Goal: Task Accomplishment & Management: Manage account settings

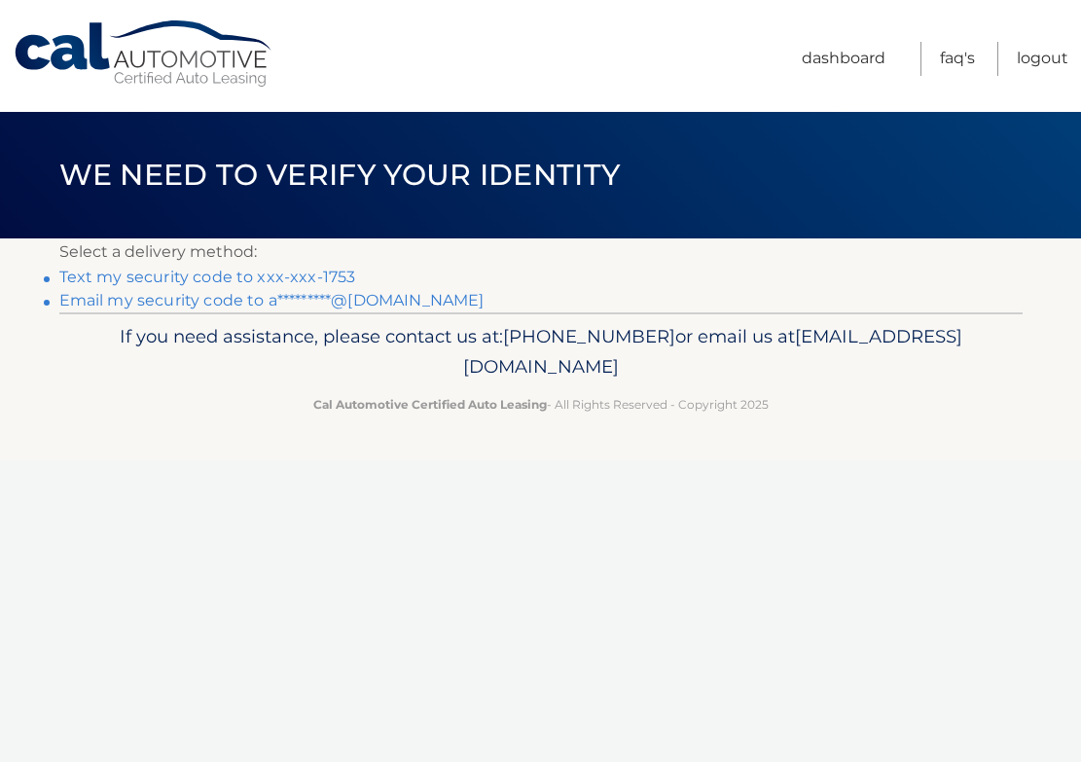
click at [209, 305] on link "Email my security code to a*********@[DOMAIN_NAME]" at bounding box center [271, 300] width 425 height 18
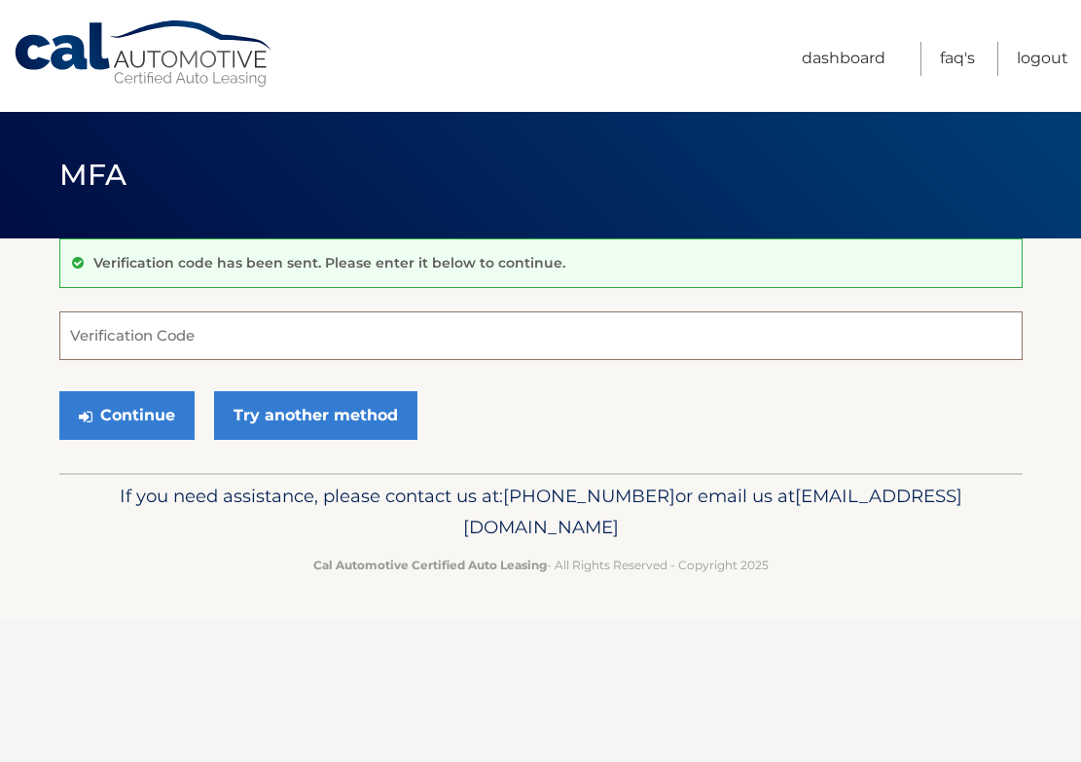
click at [167, 338] on input "Verification Code" at bounding box center [541, 335] width 964 height 49
paste input "144543"
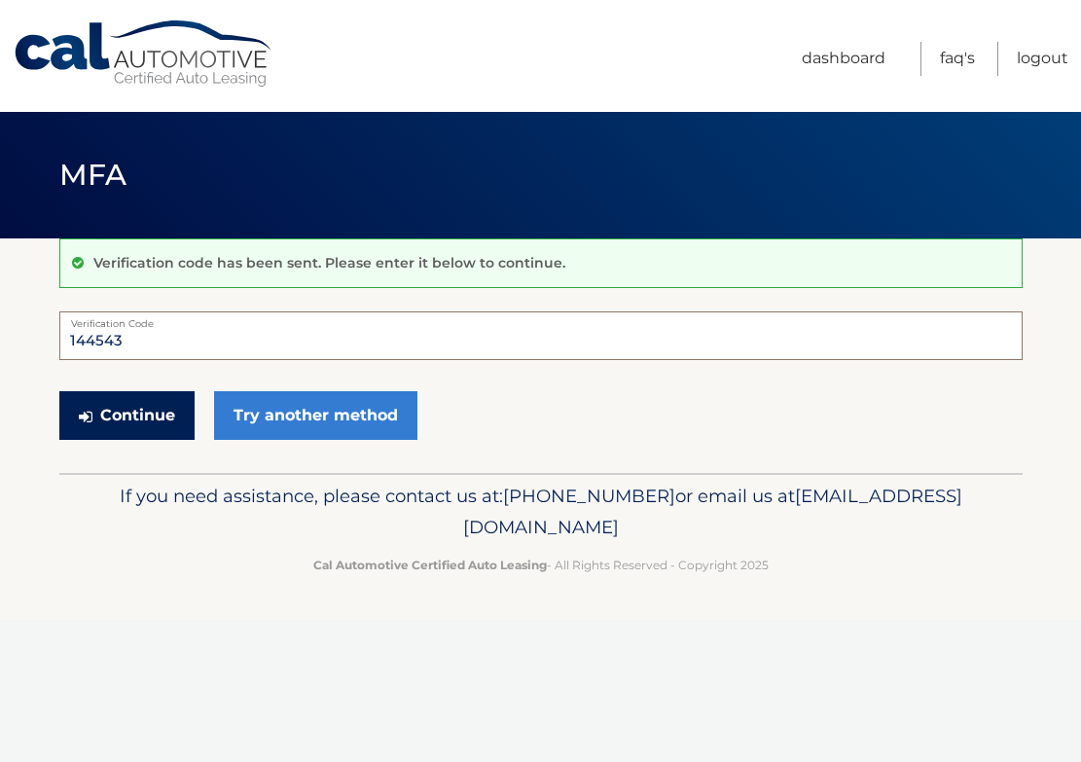
type input "144543"
click at [140, 423] on button "Continue" at bounding box center [126, 415] width 135 height 49
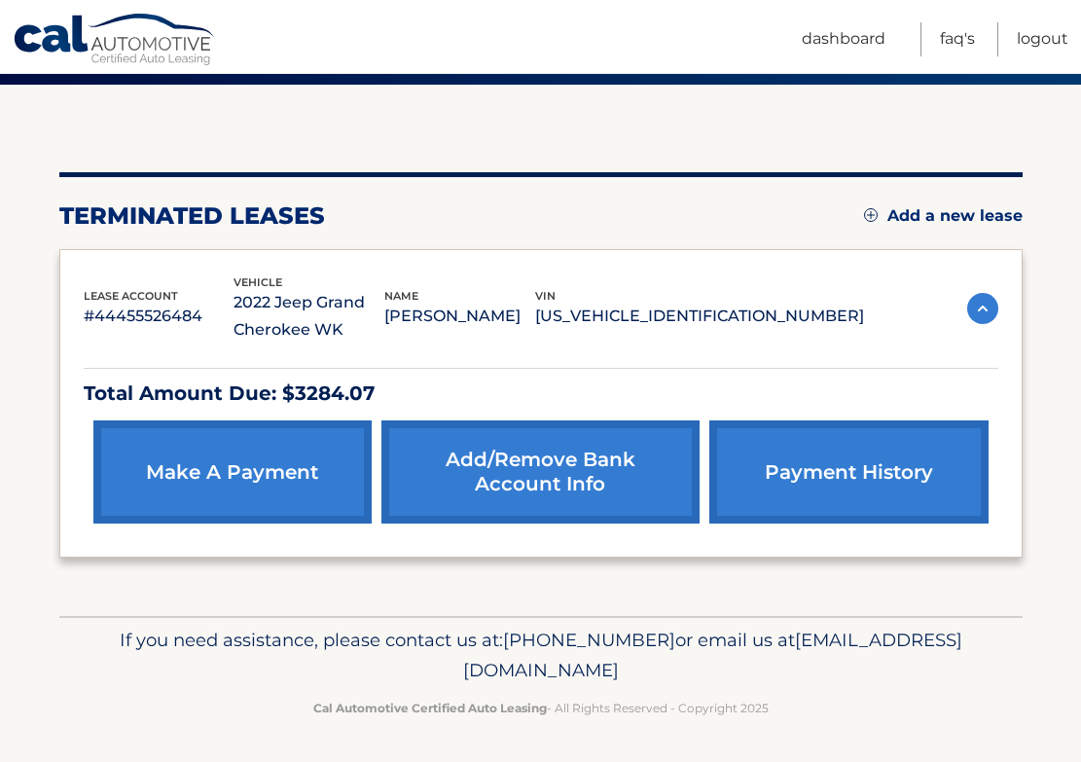
scroll to position [153, 0]
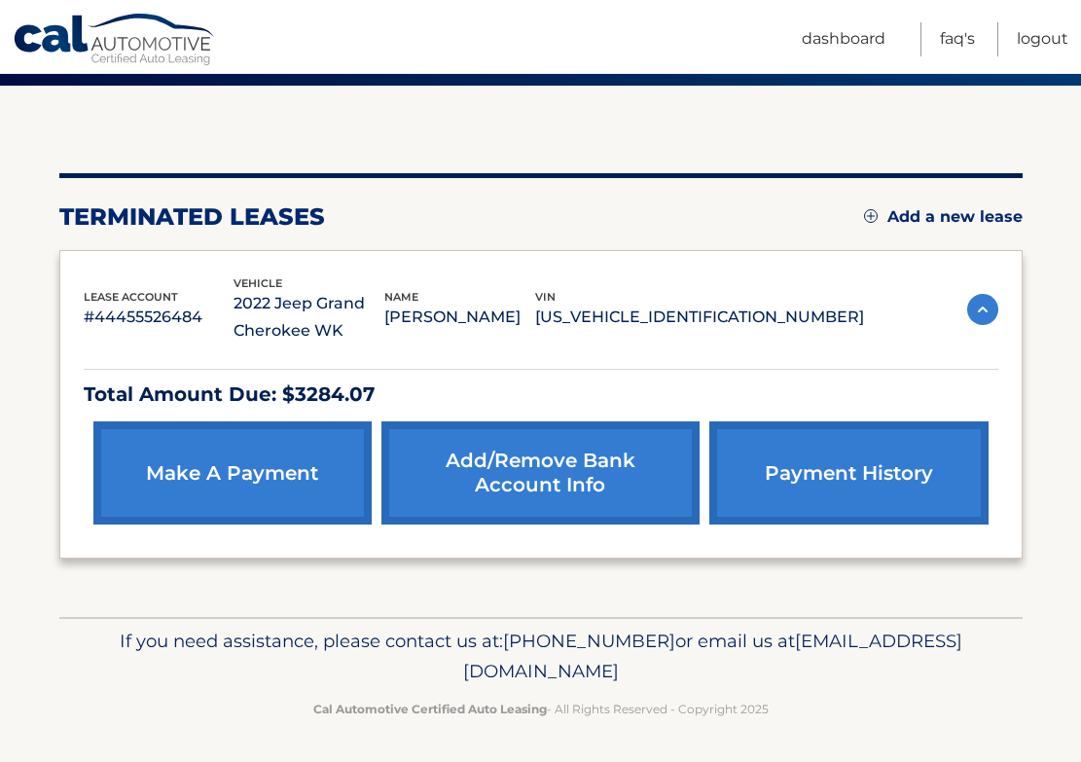
click at [863, 476] on link "payment history" at bounding box center [849, 472] width 278 height 103
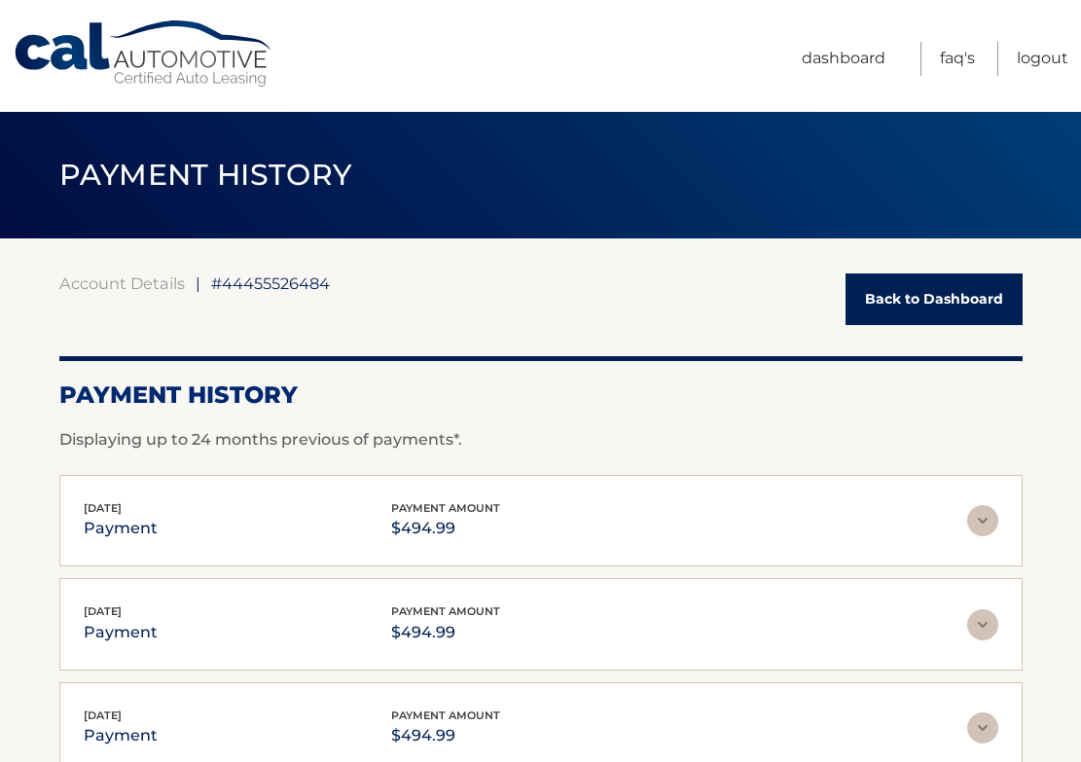
click at [908, 287] on link "Back to Dashboard" at bounding box center [934, 300] width 177 height 52
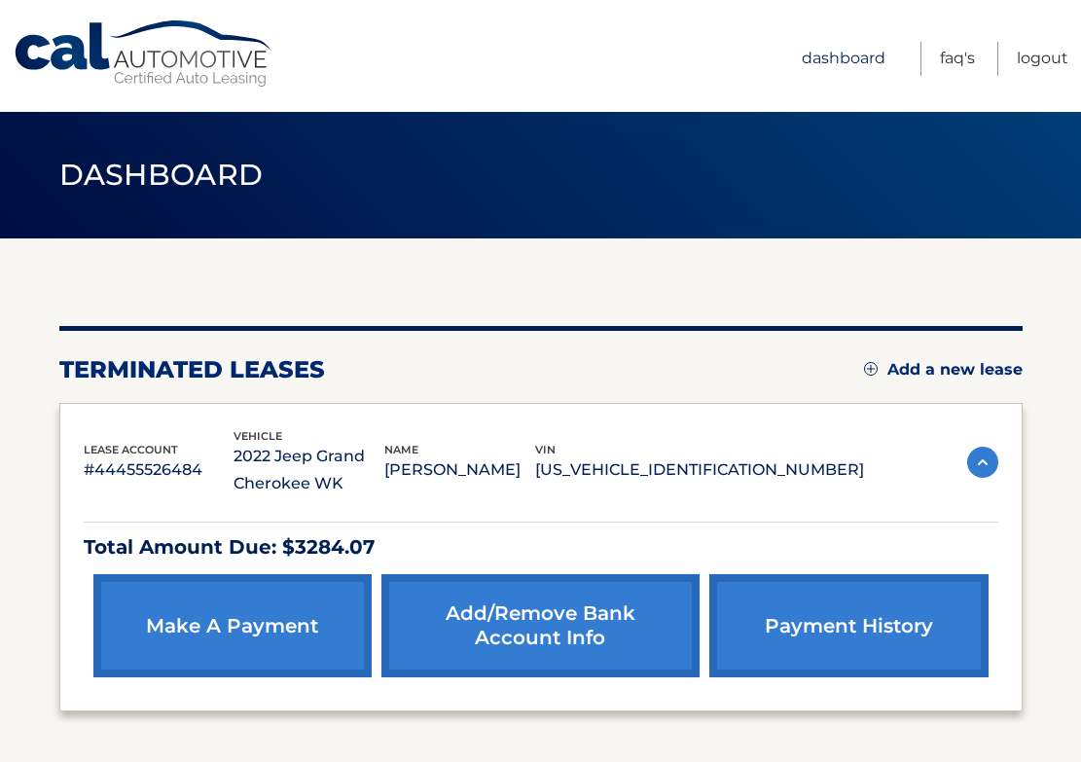
click at [835, 47] on link "Dashboard" at bounding box center [844, 59] width 84 height 34
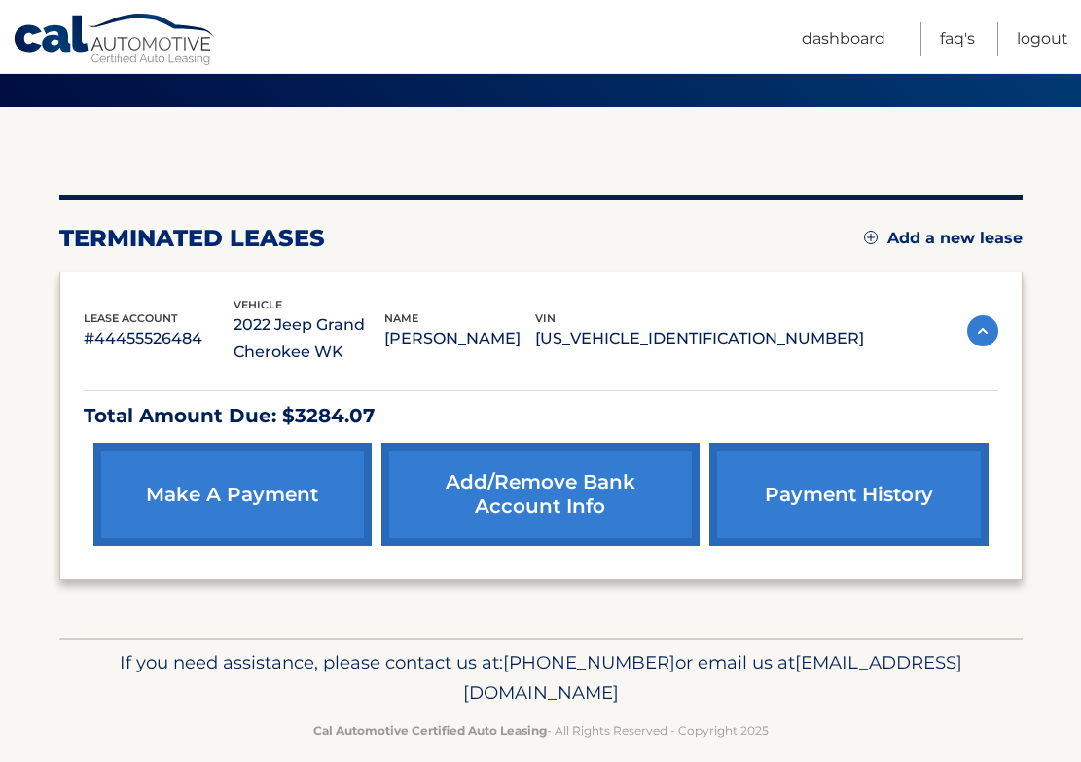
scroll to position [151, 0]
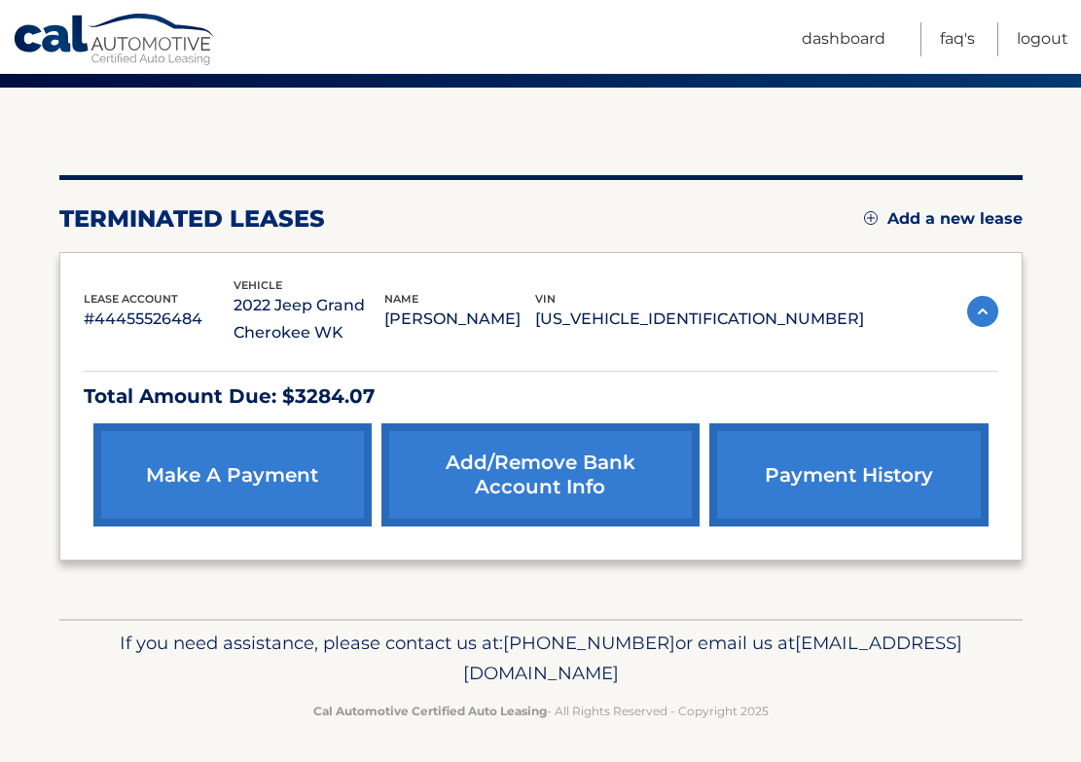
click at [219, 470] on link "make a payment" at bounding box center [232, 474] width 278 height 103
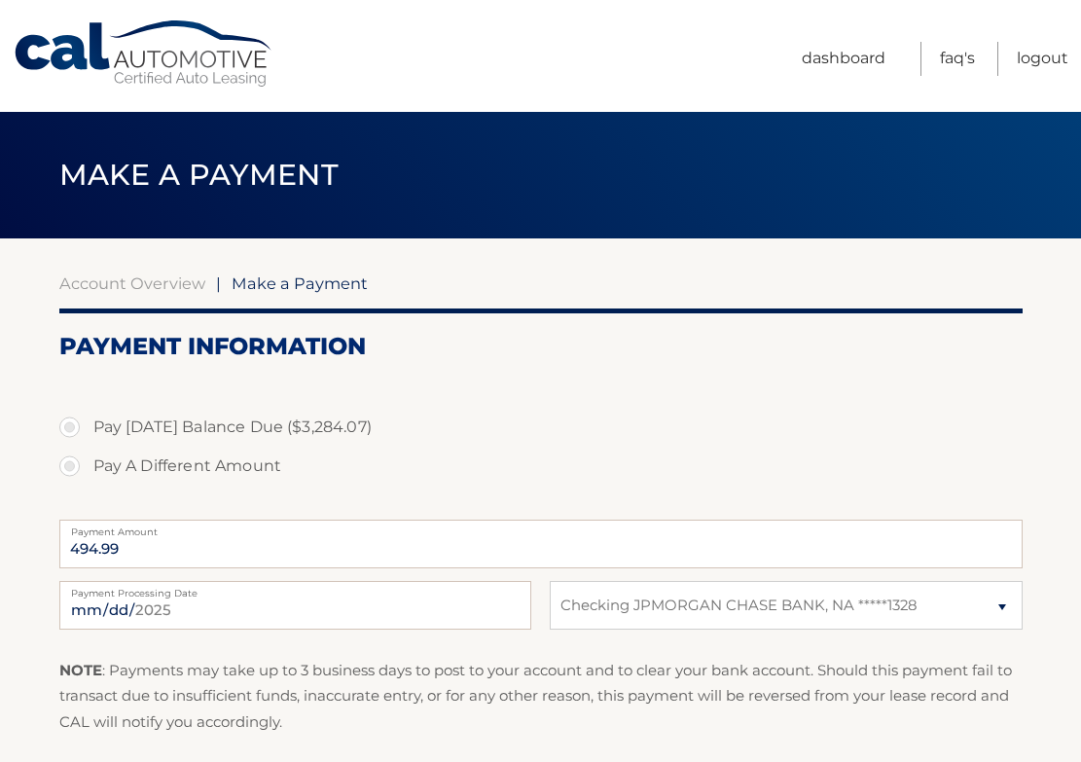
select select "NTUyYWRmOTAtYjdmZS00ZDdlLTkwMTYtYjUxOGYwZDVjNDhk"
click at [1044, 66] on link "Logout" at bounding box center [1043, 59] width 52 height 34
